Goal: Find contact information: Find contact information

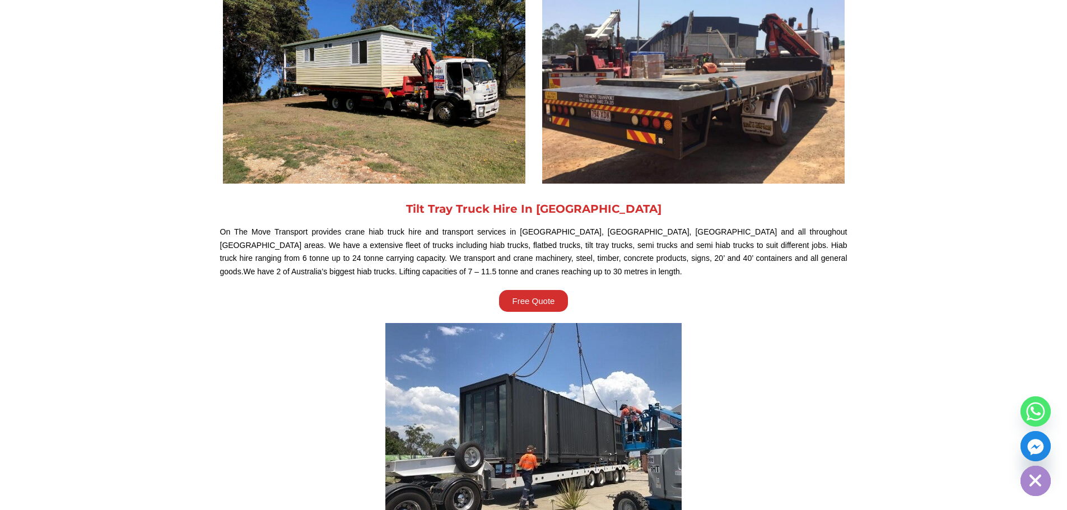
scroll to position [374, 0]
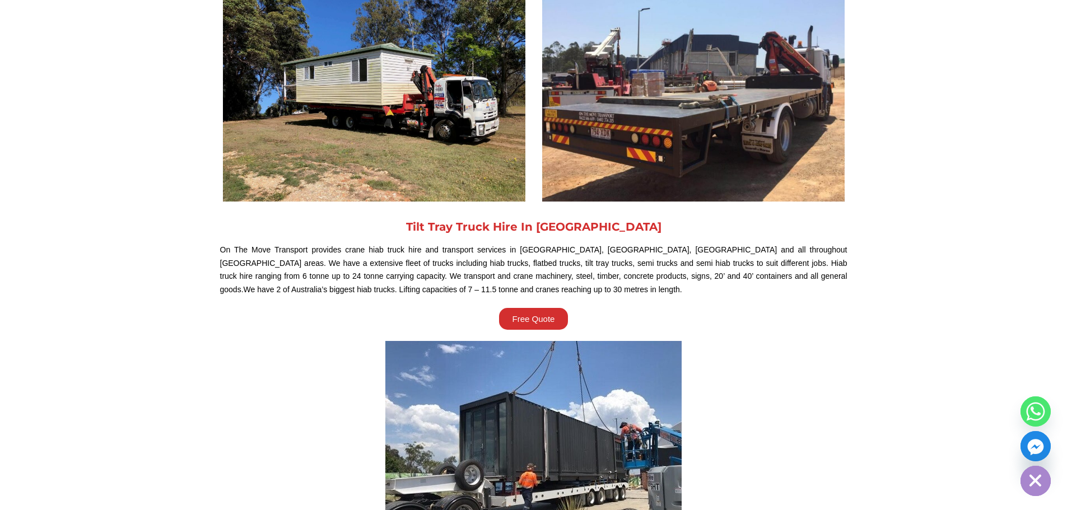
click at [741, 137] on img at bounding box center [693, 88] width 303 height 227
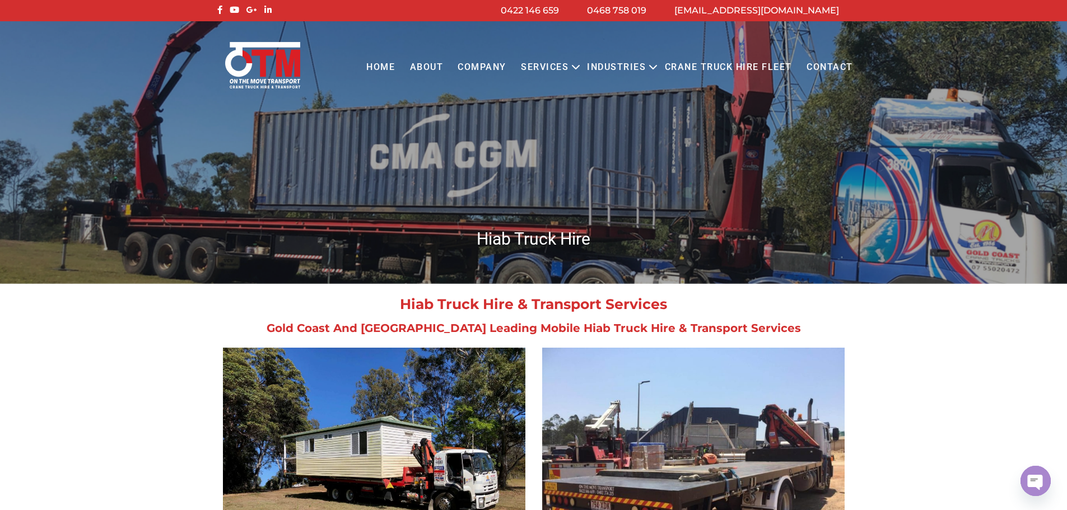
scroll to position [0, 0]
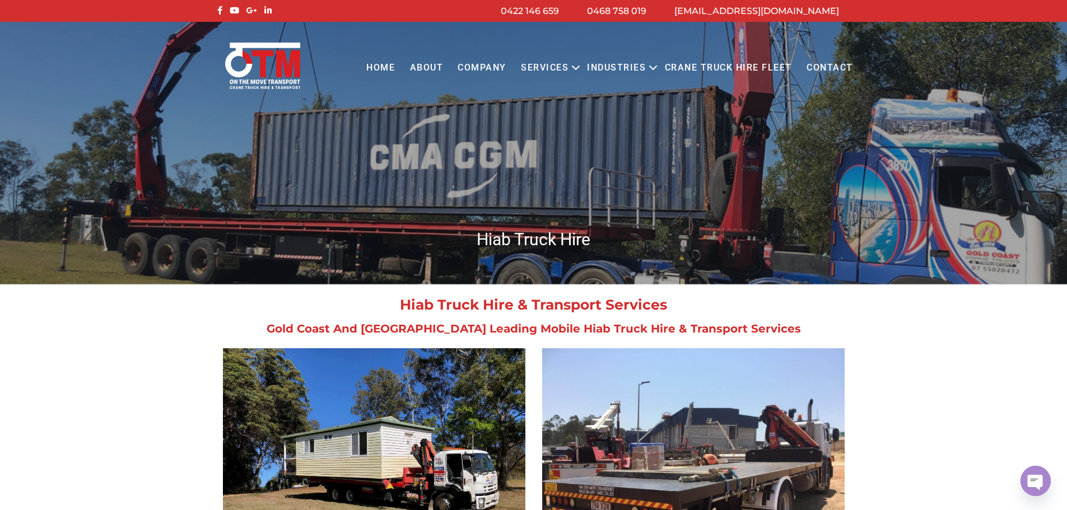
click at [713, 67] on link "Crane Truck Hire Fleet" at bounding box center [728, 68] width 142 height 31
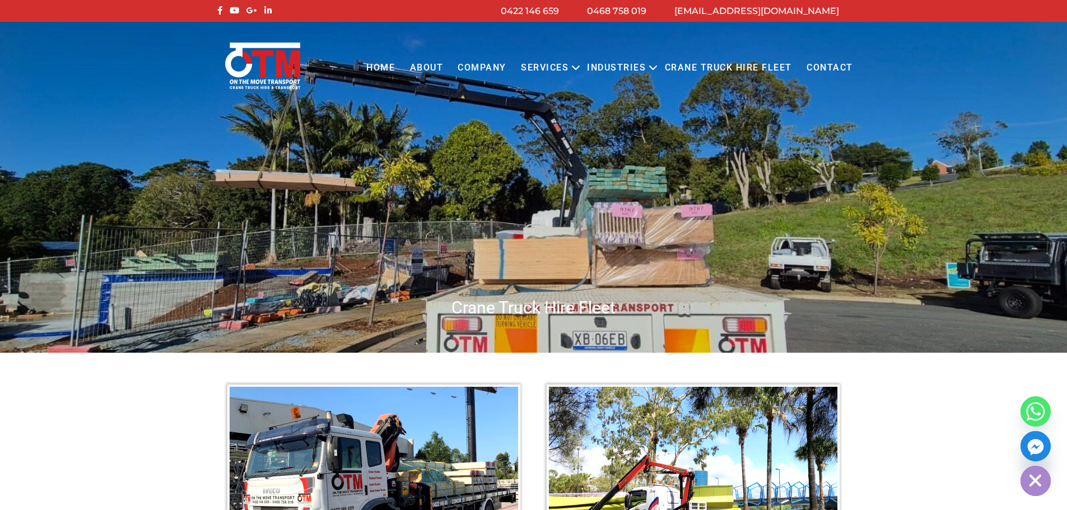
click at [830, 73] on link "Contact" at bounding box center [829, 68] width 61 height 31
